Goal: Task Accomplishment & Management: Manage account settings

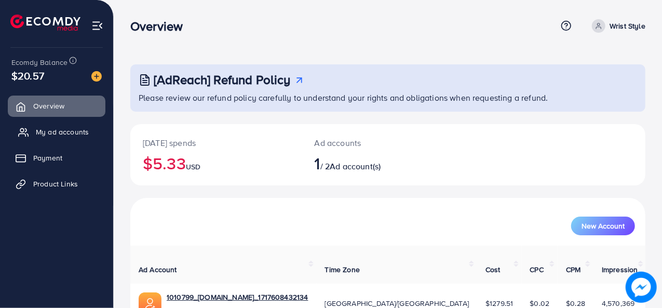
drag, startPoint x: 0, startPoint y: 0, endPoint x: 76, endPoint y: 127, distance: 148.1
click at [76, 127] on span "My ad accounts" at bounding box center [62, 132] width 53 height 10
click at [44, 133] on span "My ad accounts" at bounding box center [62, 132] width 53 height 10
click at [66, 129] on span "My ad accounts" at bounding box center [62, 132] width 53 height 10
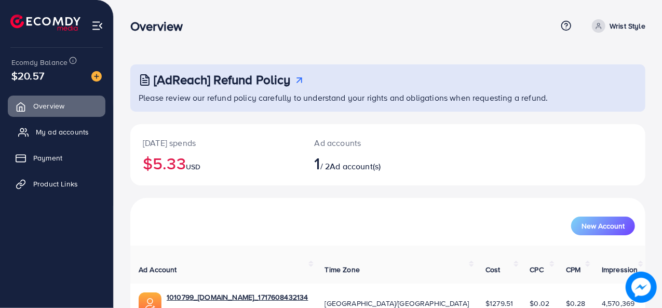
click at [66, 129] on span "My ad accounts" at bounding box center [62, 132] width 53 height 10
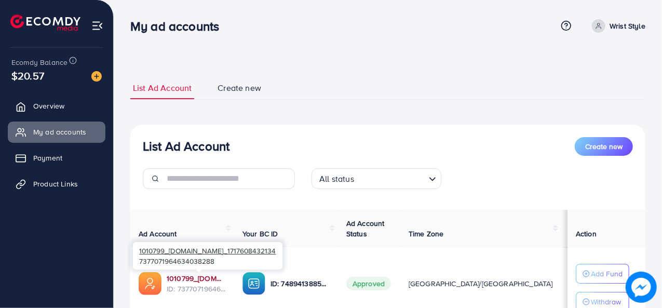
click at [204, 279] on link "1010799_[DOMAIN_NAME]_1717608432134" at bounding box center [196, 278] width 59 height 10
